Goal: Transaction & Acquisition: Purchase product/service

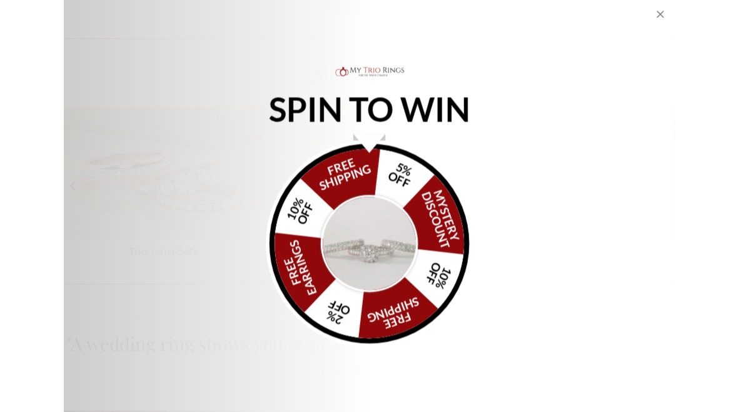
scroll to position [1814, 0]
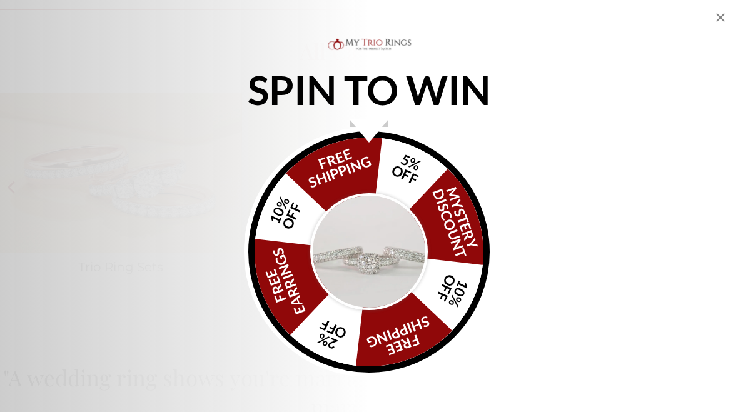
click at [718, 14] on icon "Close popup" at bounding box center [721, 17] width 9 height 9
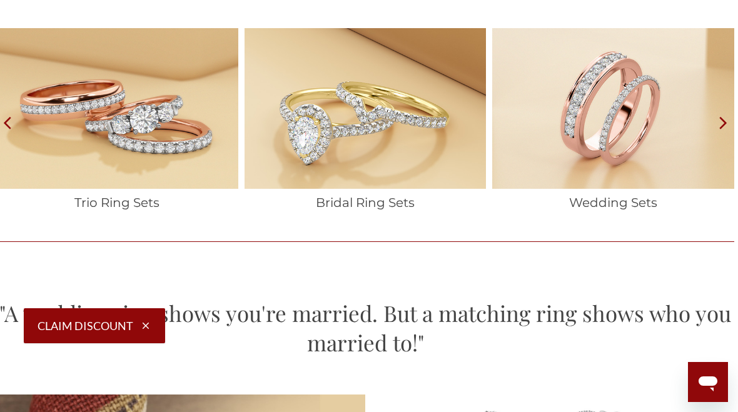
scroll to position [0, 919]
click at [165, 124] on img at bounding box center [117, 108] width 242 height 161
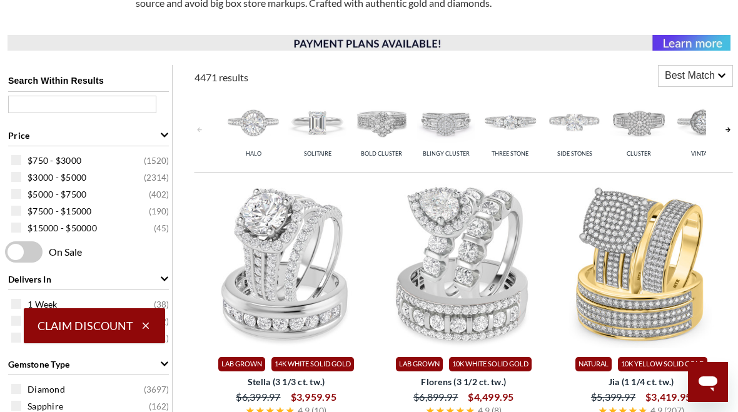
scroll to position [461, 0]
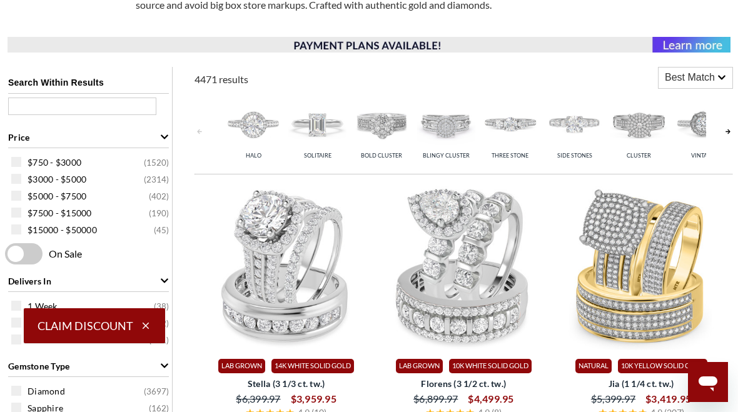
click at [21, 164] on span at bounding box center [16, 162] width 10 height 10
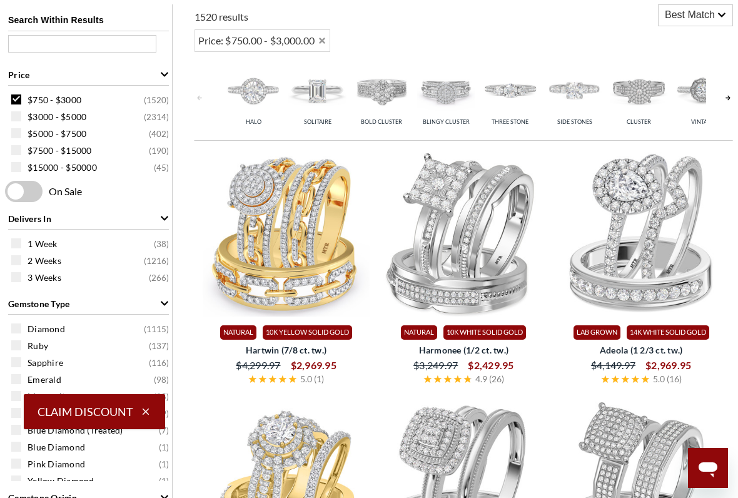
scroll to position [523, 0]
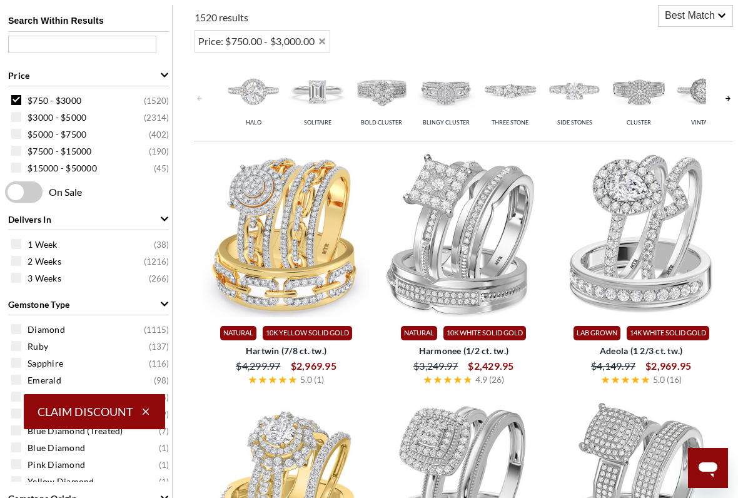
click at [14, 103] on span at bounding box center [16, 100] width 10 height 10
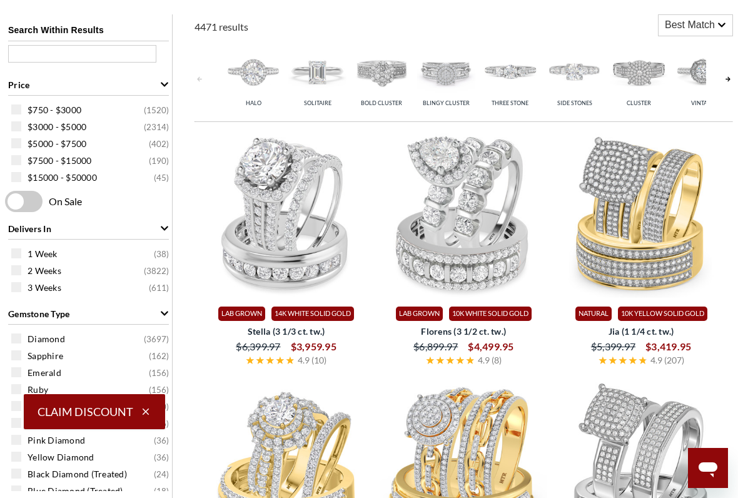
click at [33, 203] on span at bounding box center [24, 201] width 38 height 21
click at [8, 202] on input "checkbox" at bounding box center [8, 202] width 0 height 0
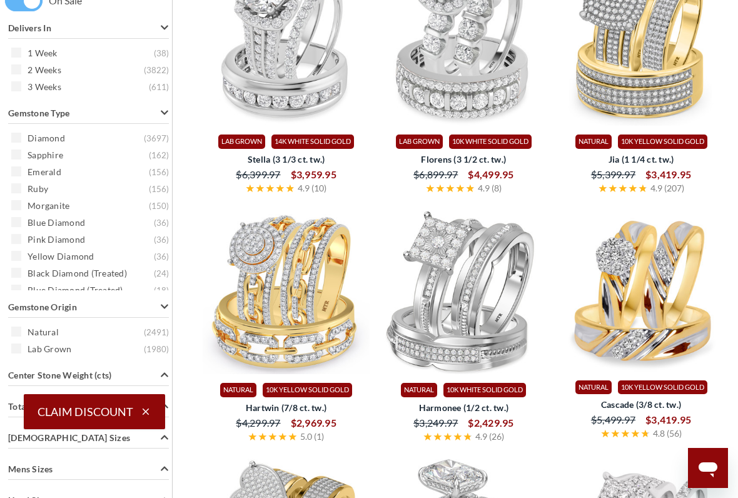
scroll to position [715, 0]
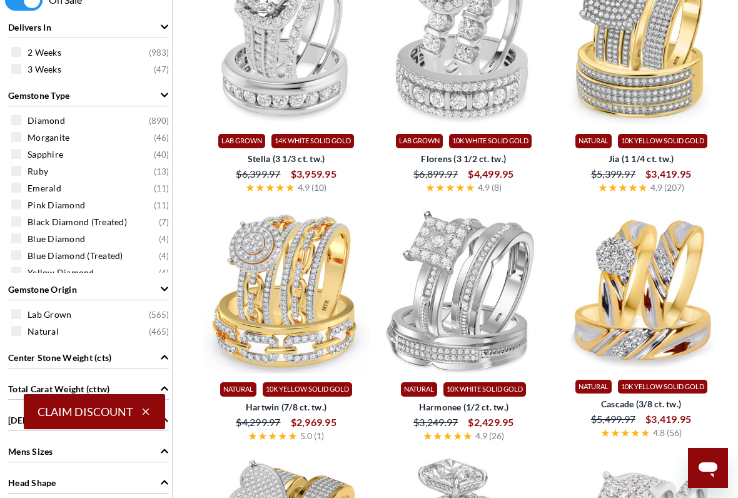
click at [17, 127] on div "Diamond ( 890 )" at bounding box center [91, 120] width 161 height 14
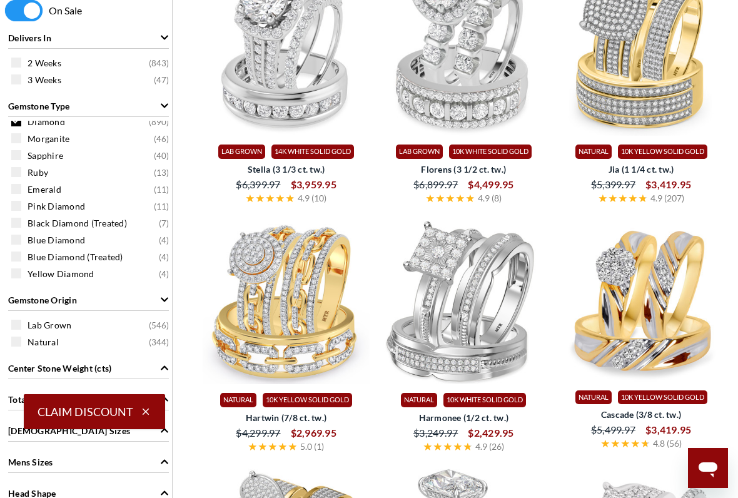
scroll to position [9, 0]
click at [21, 343] on span at bounding box center [16, 342] width 10 height 10
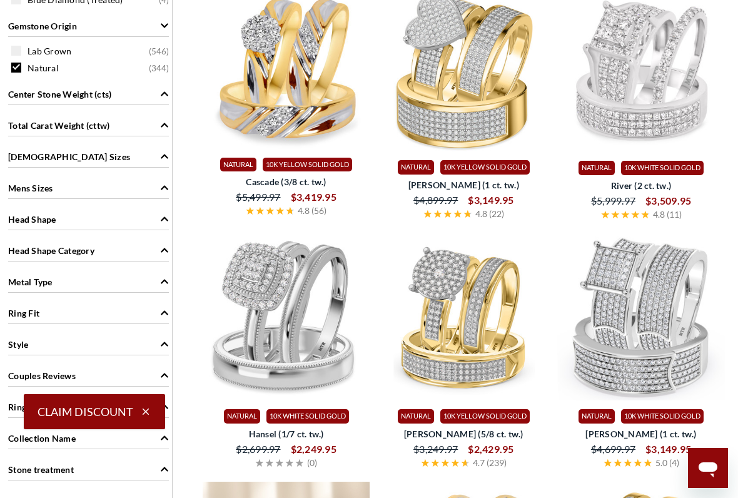
scroll to position [936, 0]
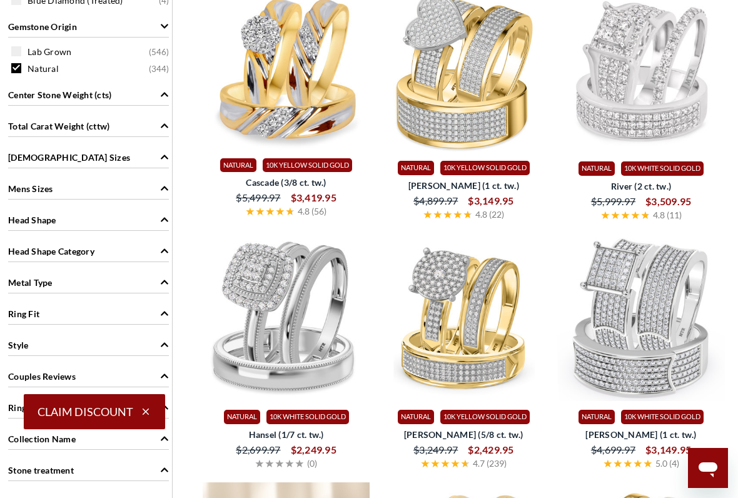
click at [153, 286] on div "Metal Type" at bounding box center [88, 282] width 161 height 24
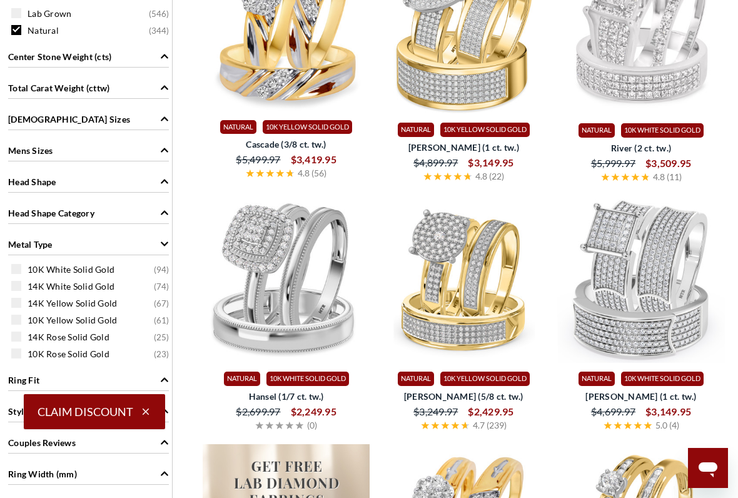
scroll to position [978, 0]
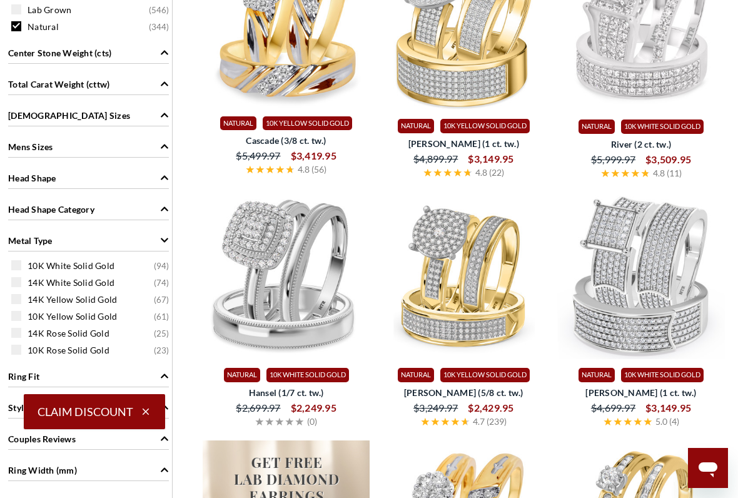
click at [16, 317] on span at bounding box center [16, 316] width 10 height 10
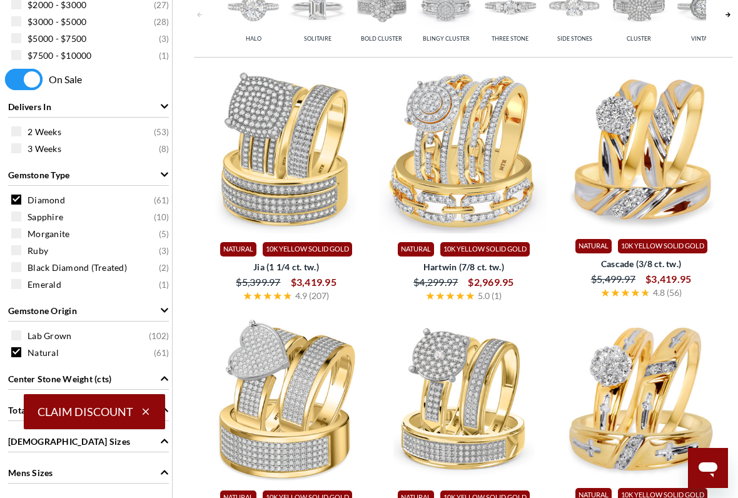
scroll to position [669, 0]
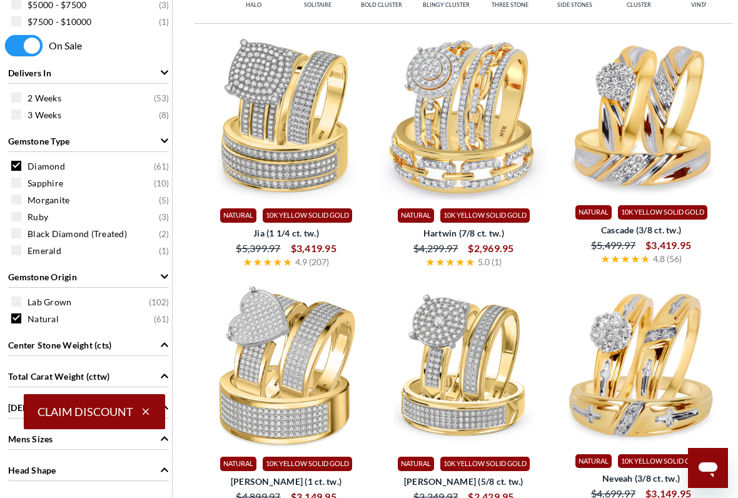
click at [23, 319] on div "Natural ( 61 )" at bounding box center [91, 319] width 161 height 14
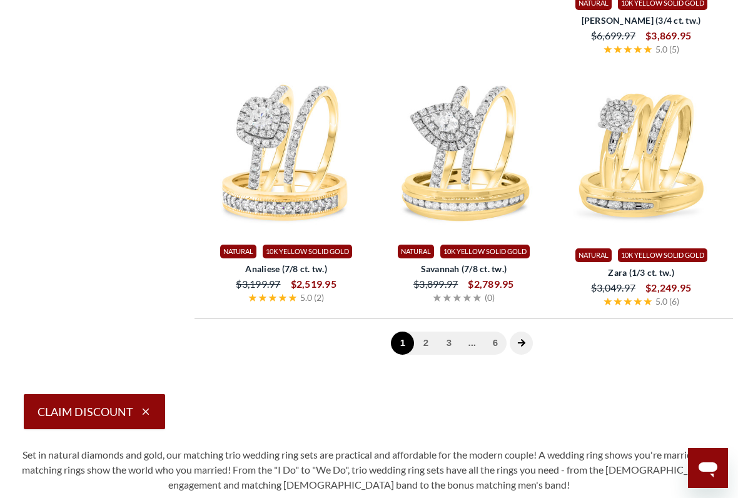
scroll to position [2847, 0]
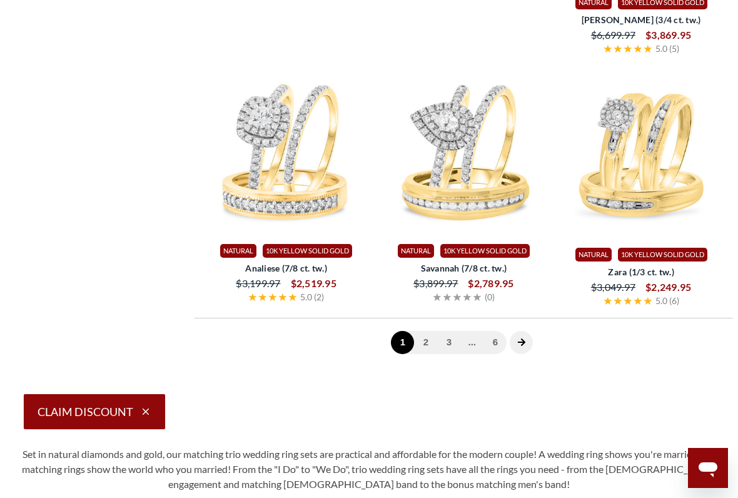
click at [427, 354] on link "2" at bounding box center [425, 342] width 23 height 23
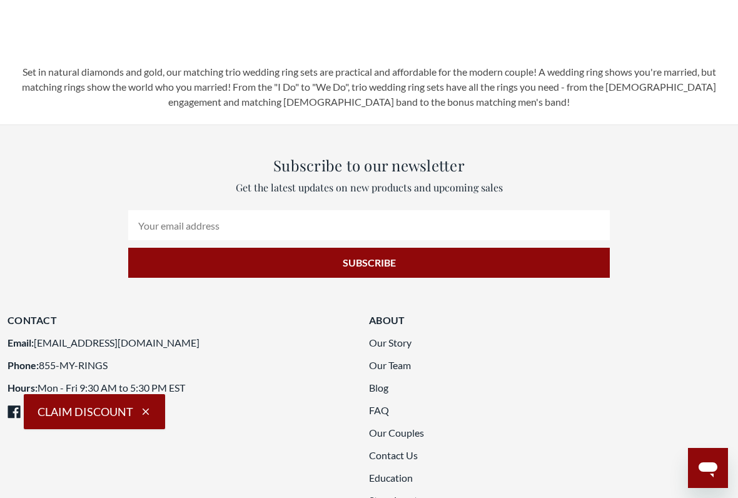
scroll to position [2846, 0]
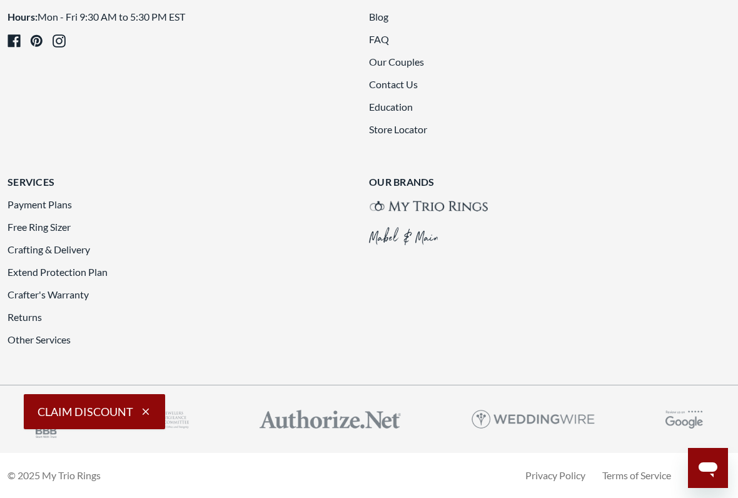
scroll to position [2944, 0]
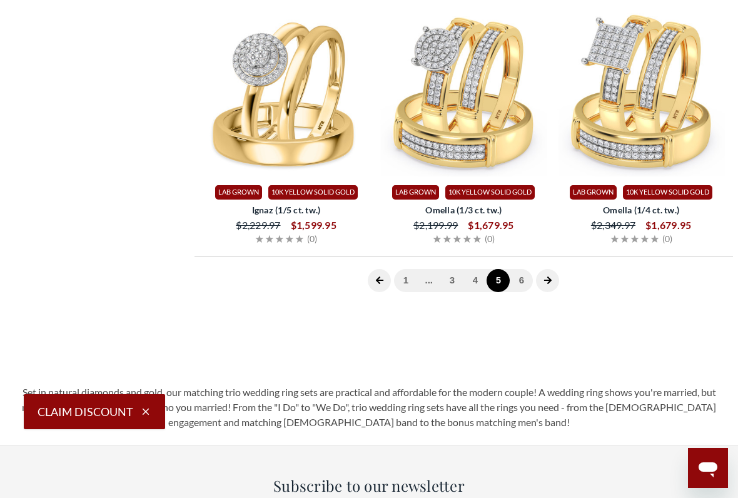
scroll to position [513, 0]
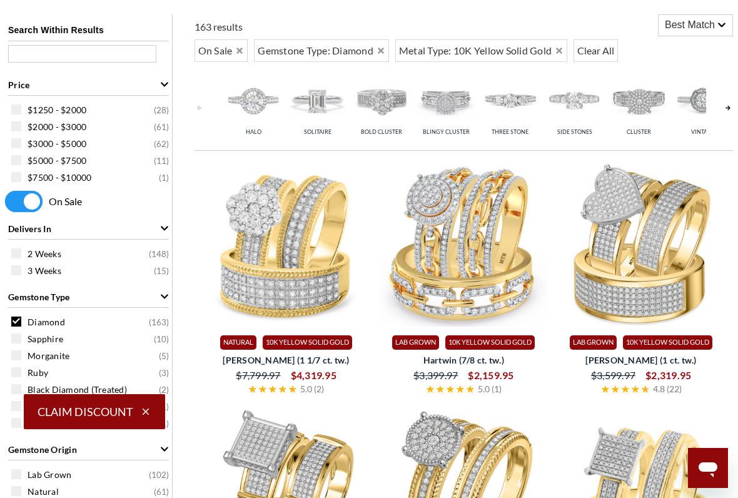
click at [704, 26] on span "Best Match" at bounding box center [690, 25] width 50 height 15
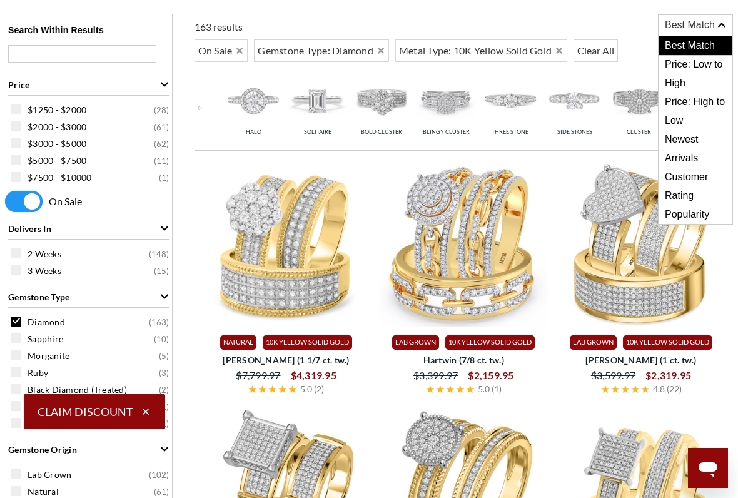
click at [709, 62] on span "Price: Low to High" at bounding box center [696, 74] width 74 height 38
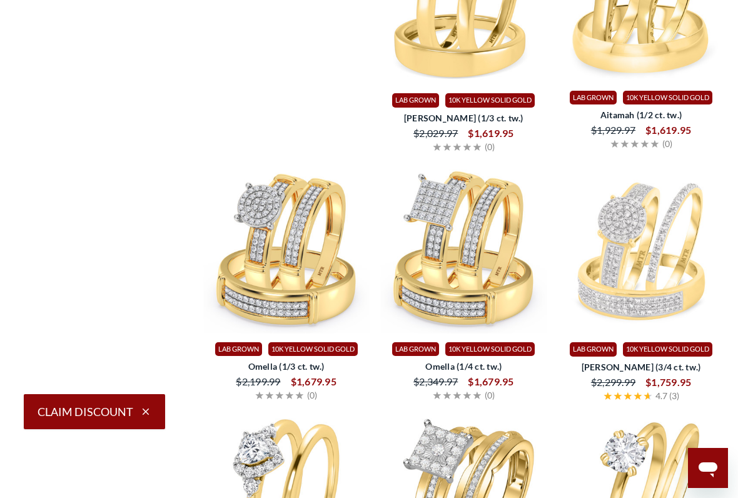
scroll to position [1999, 0]
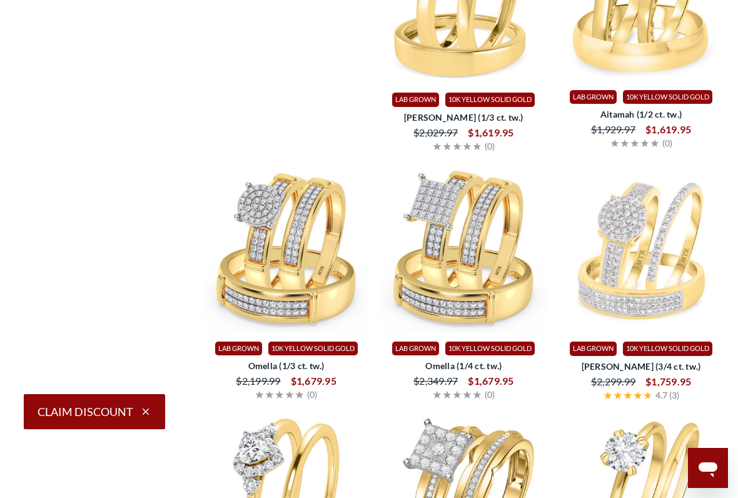
click at [325, 265] on img at bounding box center [287, 249] width 168 height 168
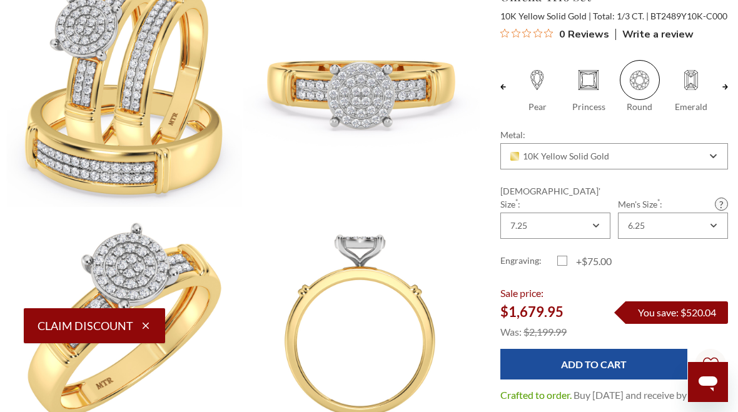
scroll to position [160, 3]
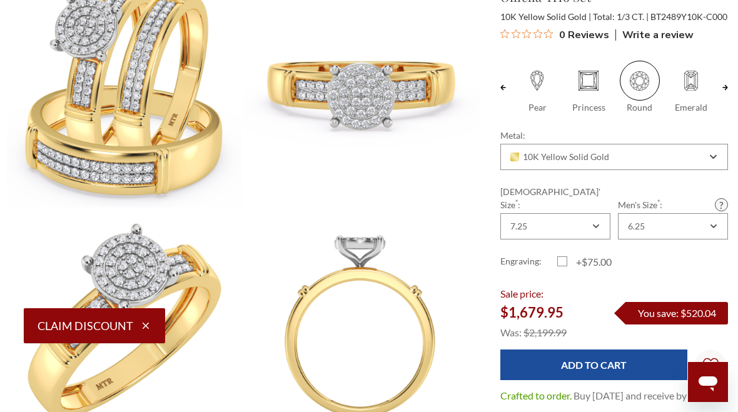
click at [375, 191] on img at bounding box center [361, 89] width 237 height 237
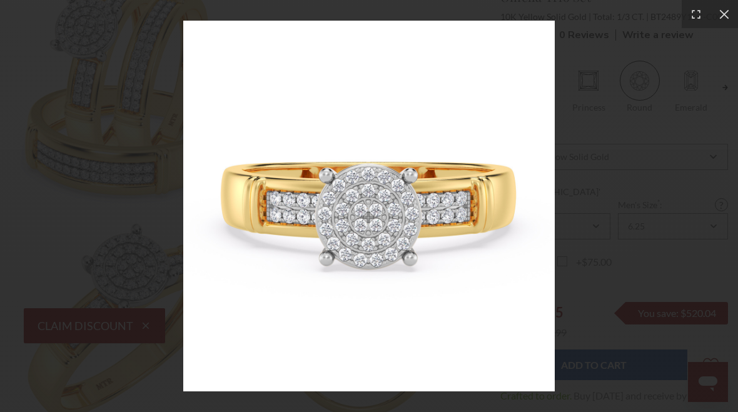
click at [735, 18] on div at bounding box center [724, 14] width 28 height 28
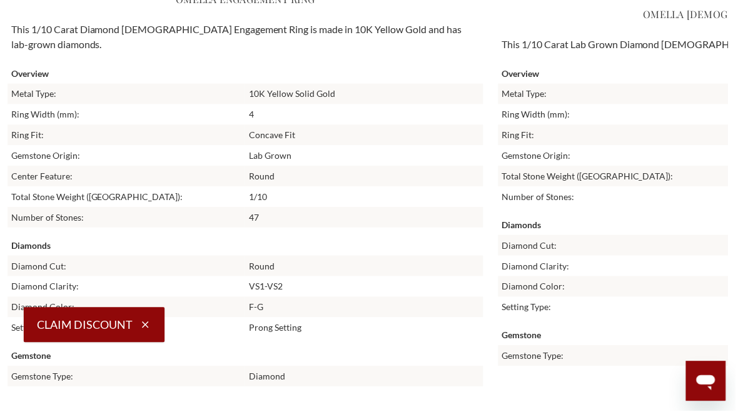
scroll to position [1673, 0]
